Goal: Task Accomplishment & Management: Complete application form

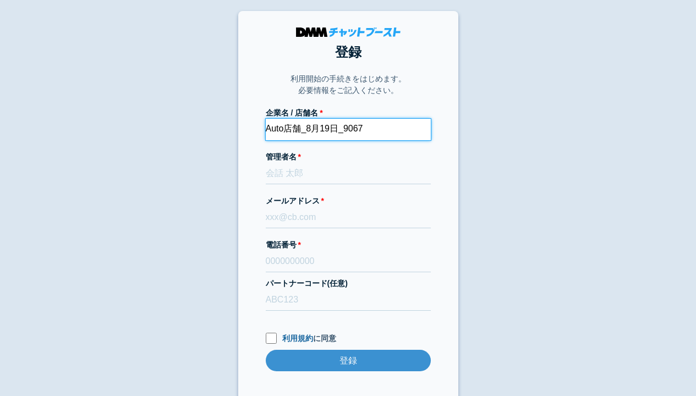
type input "Auto店舗_8月19日_9067"
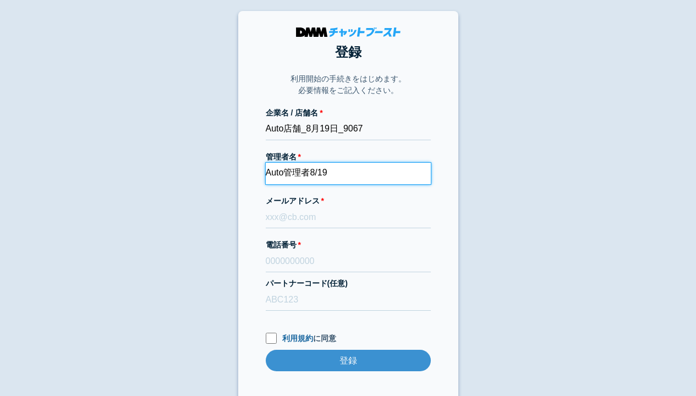
type input "Auto管理者8/19"
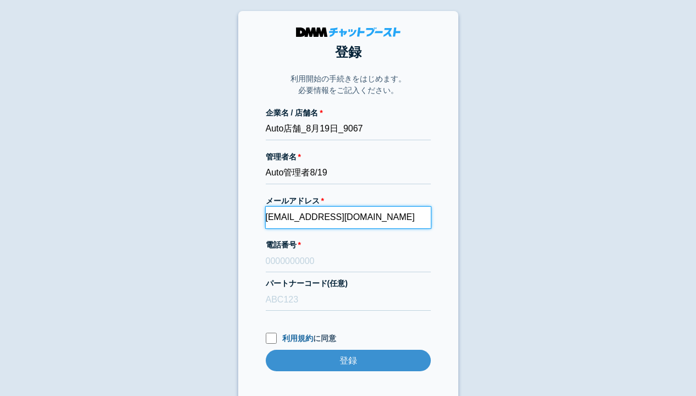
type input "[EMAIL_ADDRESS][DOMAIN_NAME]"
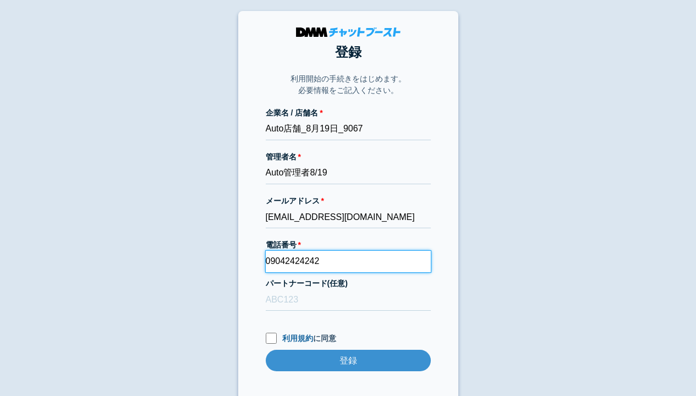
type input "09042424242"
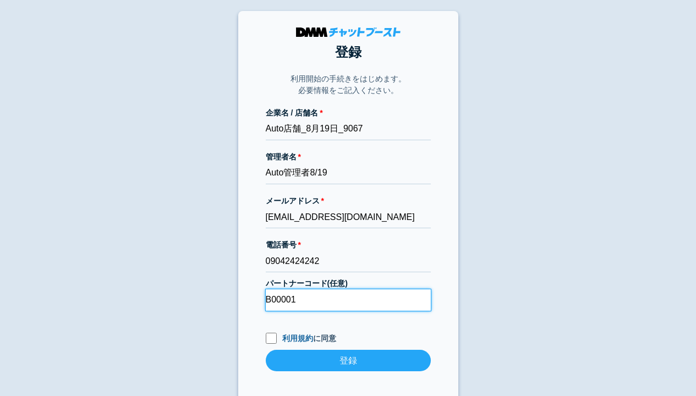
type input "B00001"
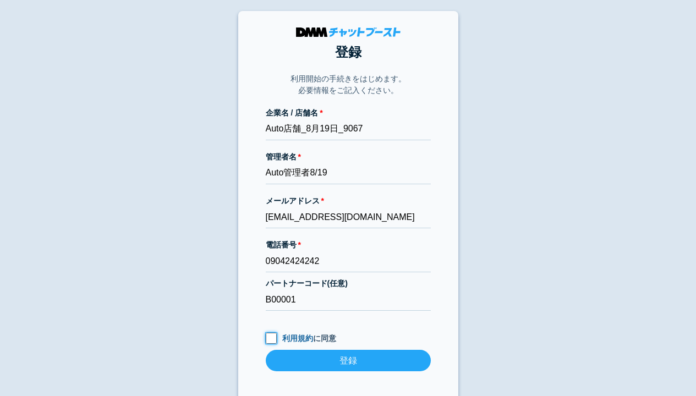
click at [271, 338] on input "利用規約 に同意" at bounding box center [271, 338] width 11 height 11
checkbox input "true"
click at [348, 360] on input "登録" at bounding box center [348, 360] width 165 height 21
